Goal: Information Seeking & Learning: Learn about a topic

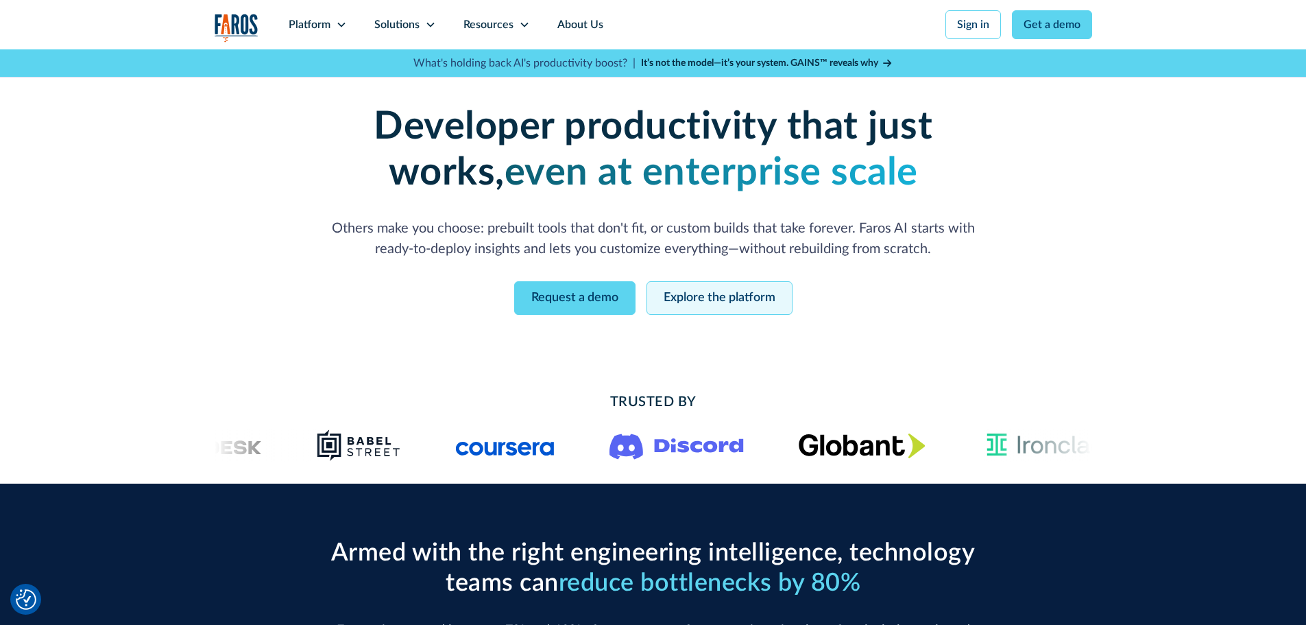
click at [677, 295] on link "Explore the platform" at bounding box center [719, 298] width 146 height 34
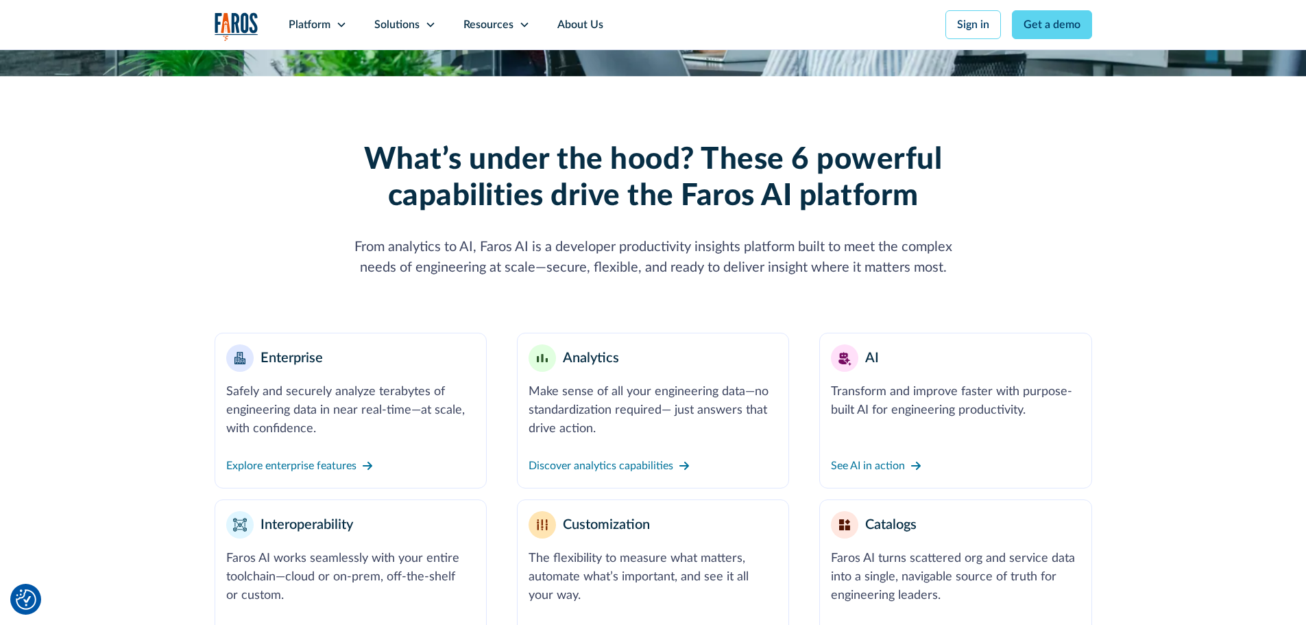
scroll to position [548, 0]
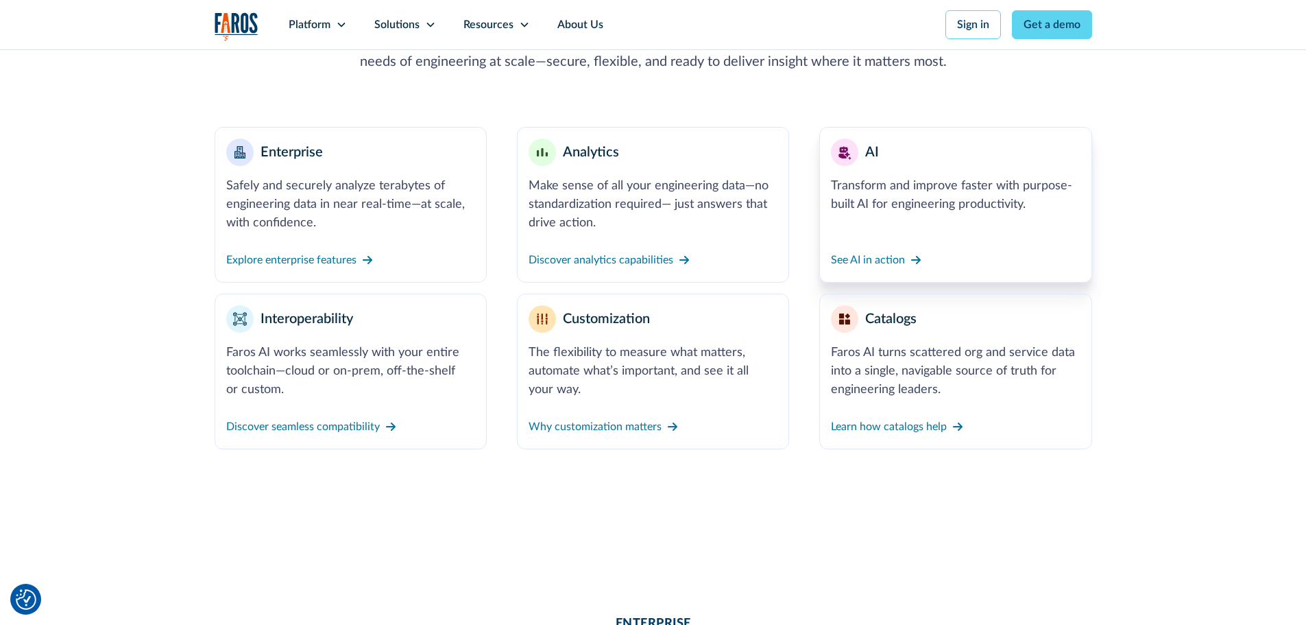
click at [1004, 219] on link "AI Transform and improve faster with purpose-built AI for engineering productiv…" at bounding box center [955, 205] width 272 height 156
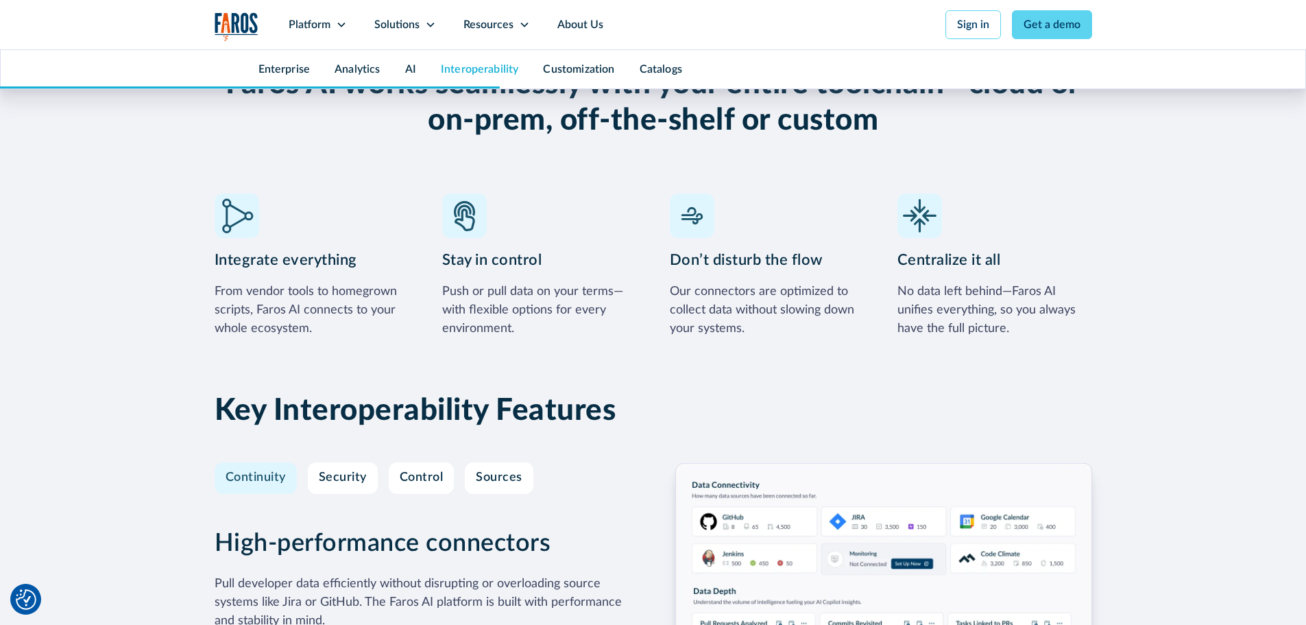
scroll to position [4046, 0]
